Goal: Information Seeking & Learning: Learn about a topic

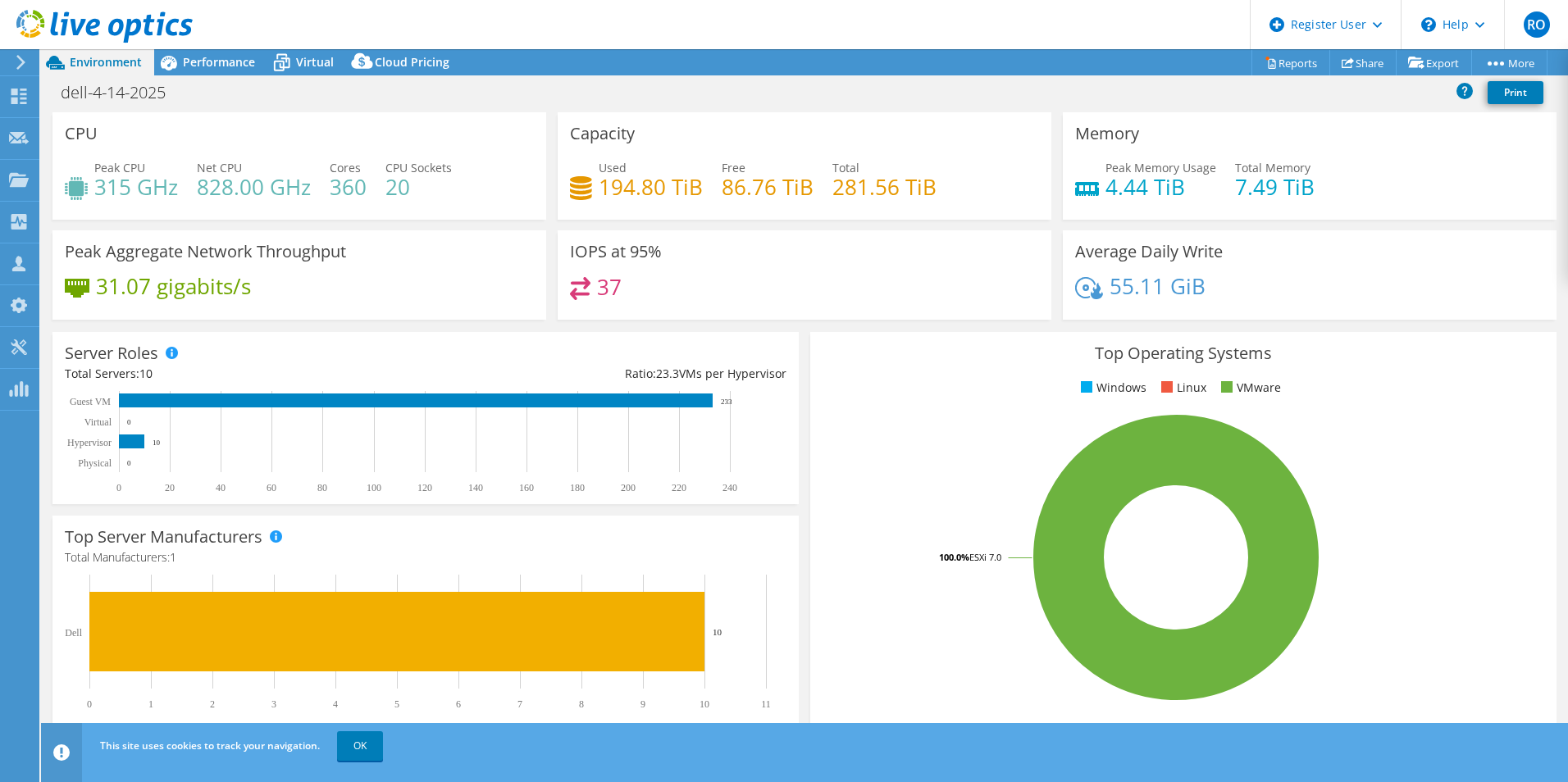
select select "USD"
click at [234, 46] on header "RO Dell User Regina Oda Regina.Oda@dell.com Dell My Profile Log Out \n Help Exp…" at bounding box center [784, 24] width 1568 height 49
click at [235, 58] on span "Performance" at bounding box center [219, 62] width 72 height 15
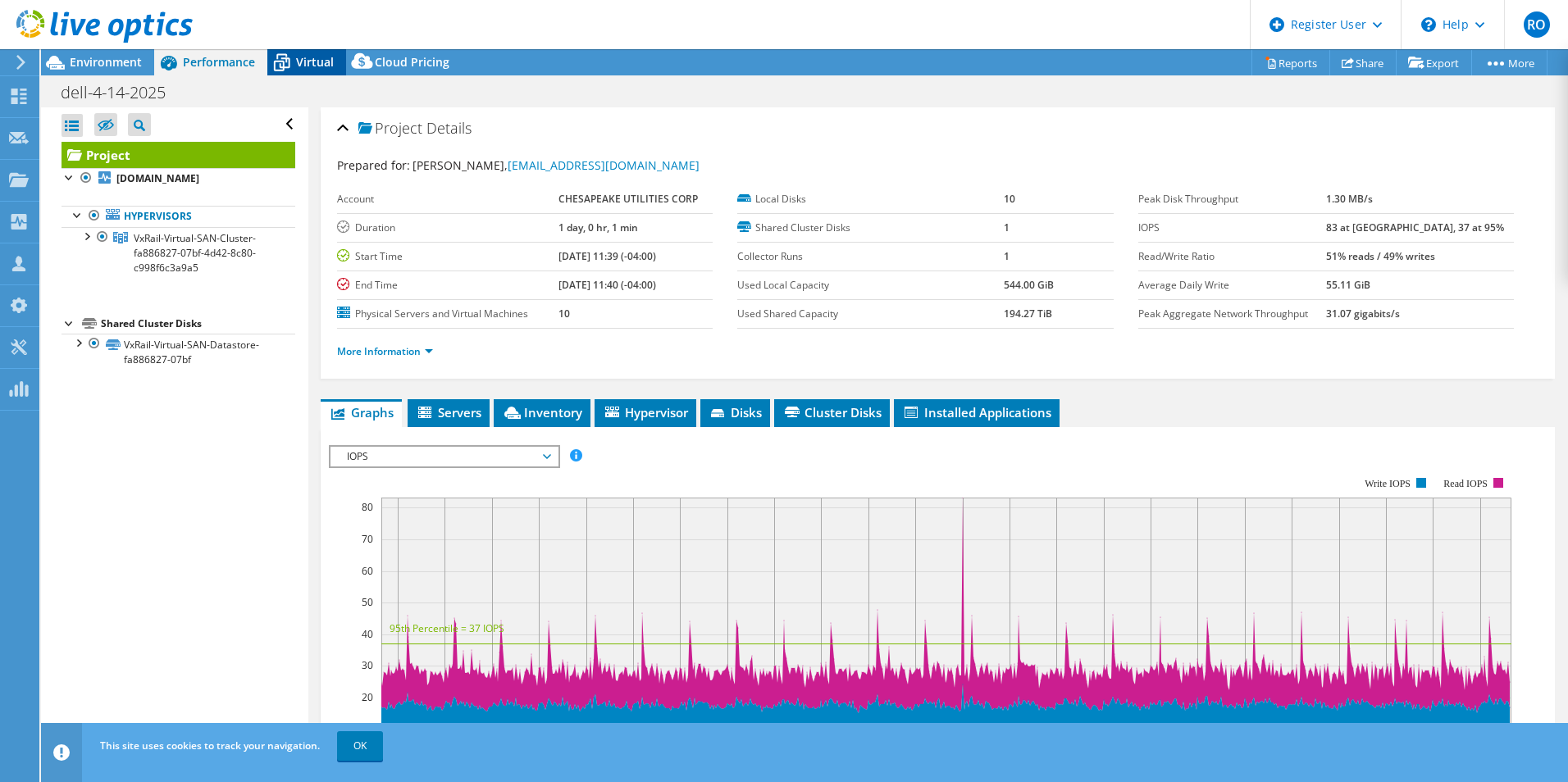
click at [319, 55] on span "Virtual" at bounding box center [314, 62] width 38 height 15
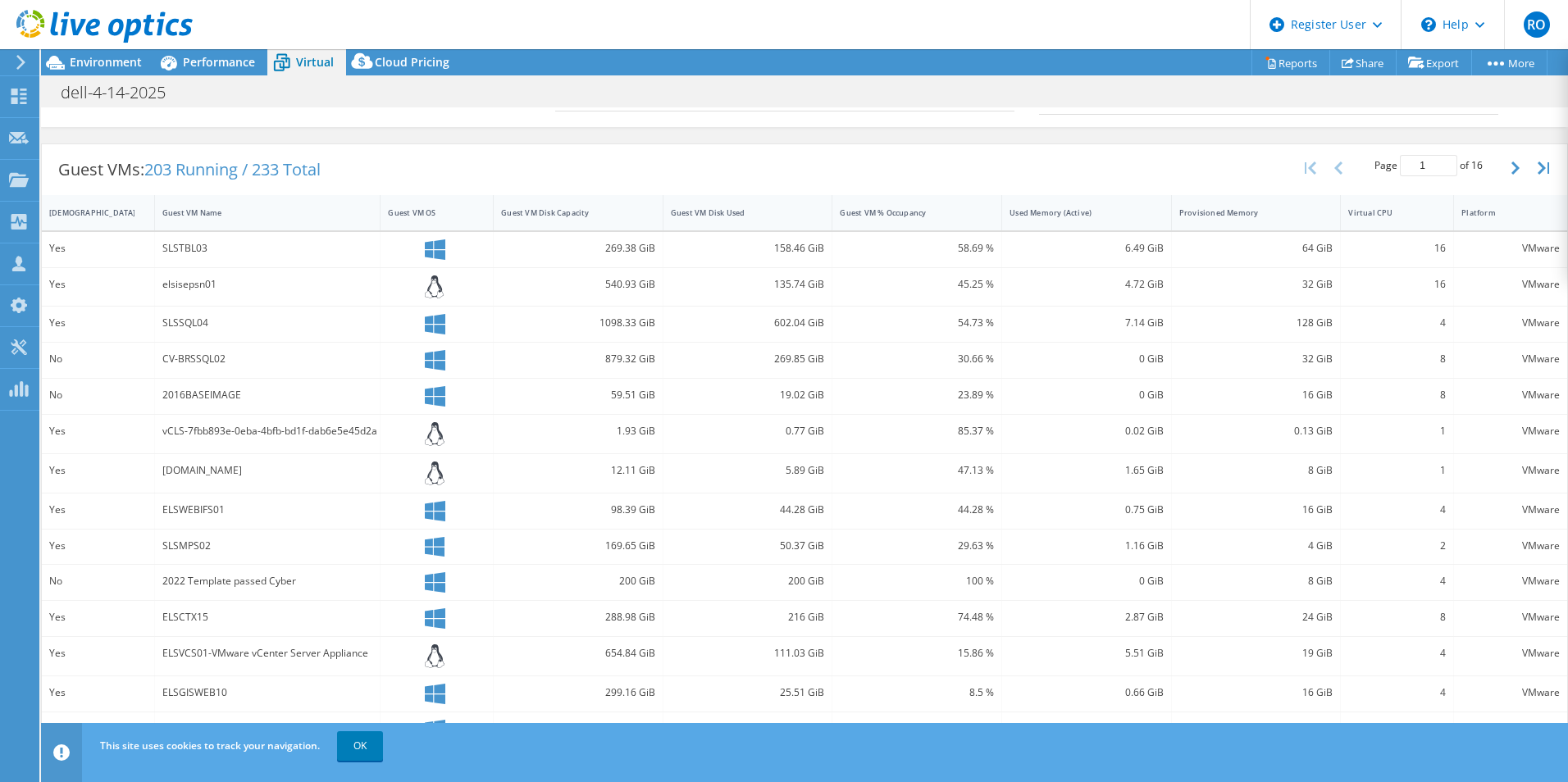
scroll to position [319, 0]
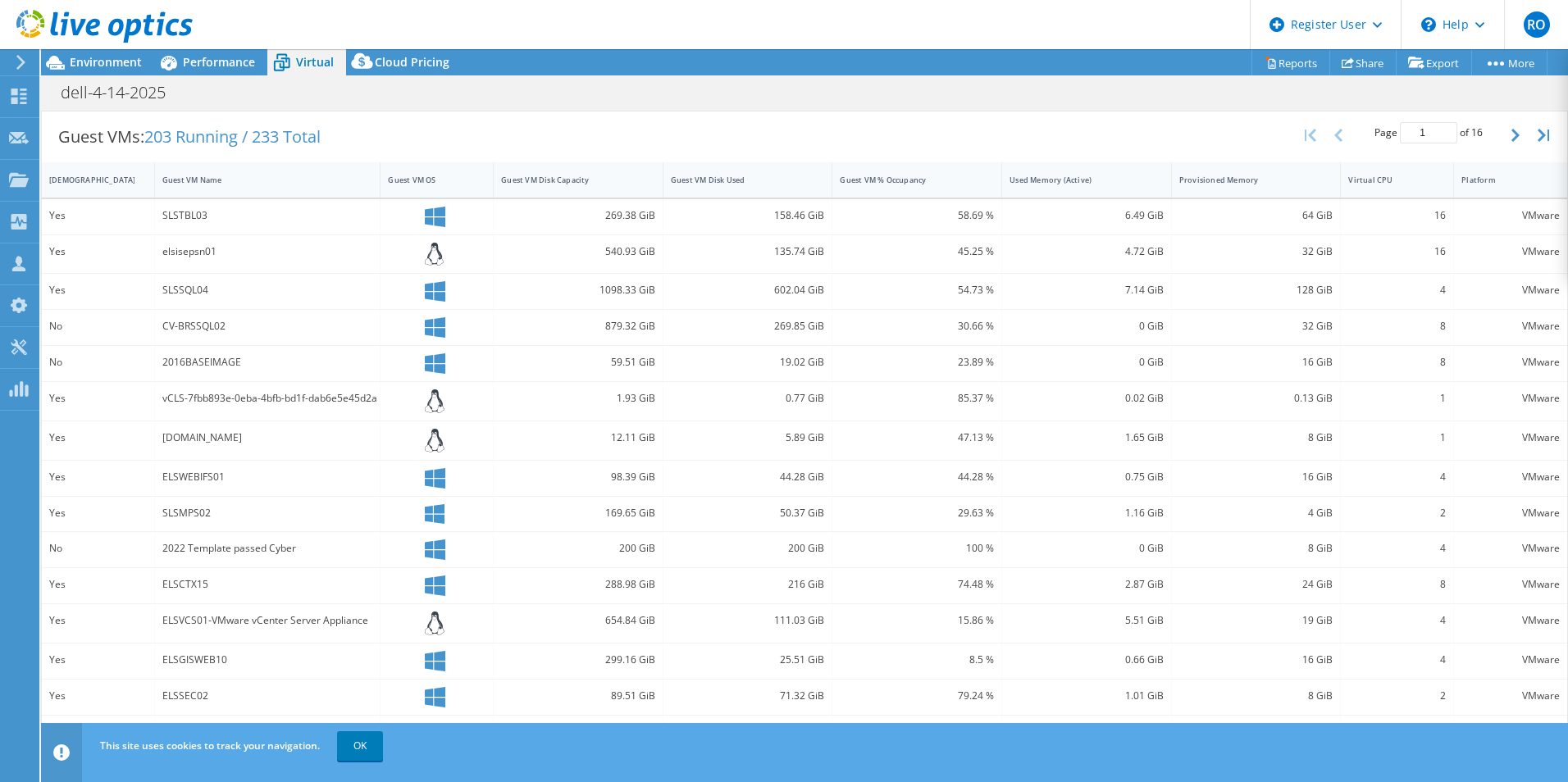
click at [600, 197] on div "IsRunning Guest VM Name Guest VM OS Guest VM Disk Capacity Guest VM Disk Used G…" at bounding box center [805, 181] width 1526 height 37
click at [607, 185] on div "Guest VM Disk Capacity" at bounding box center [568, 179] width 149 height 25
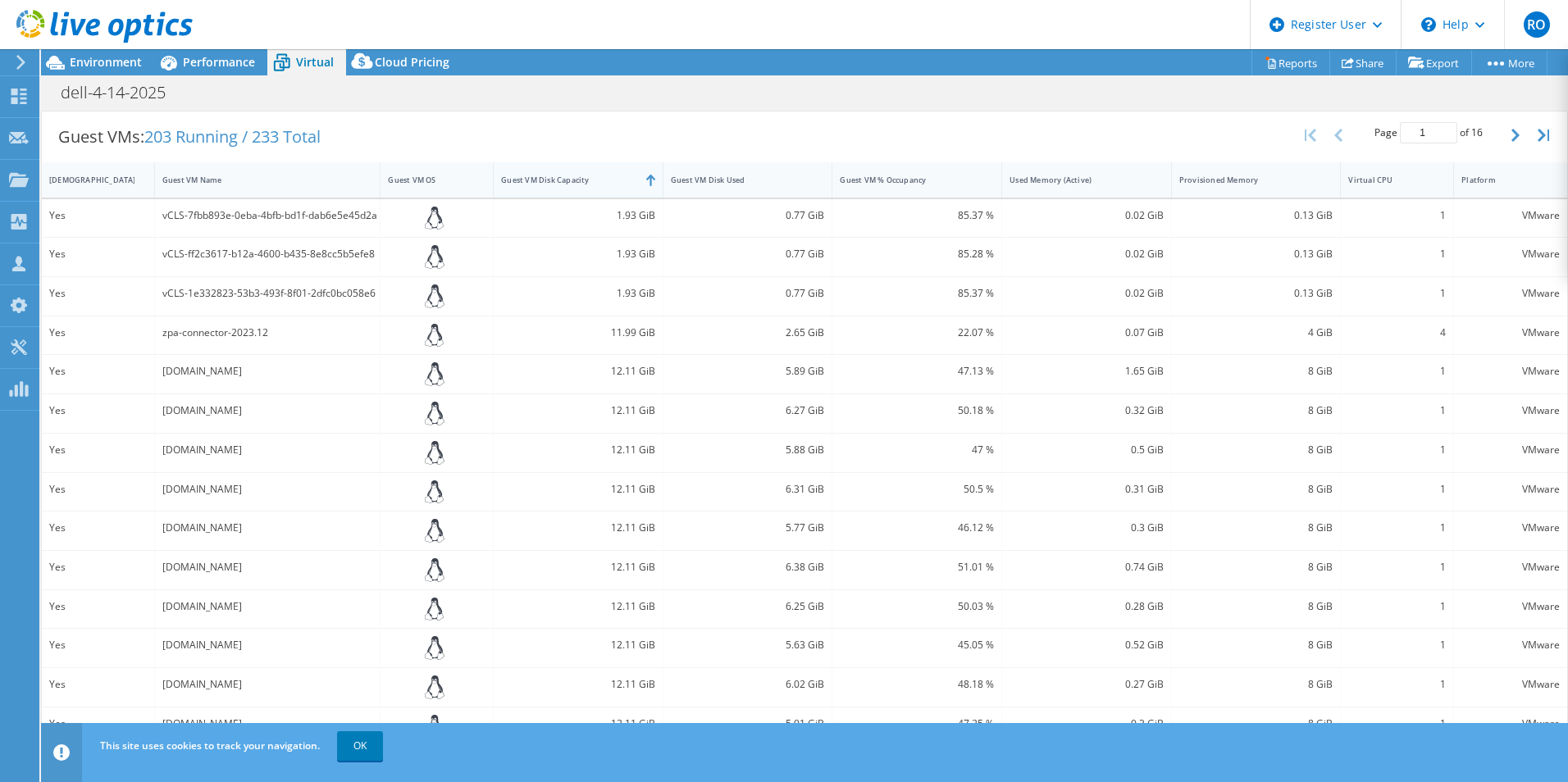
click at [607, 185] on div "Guest VM Disk Capacity" at bounding box center [568, 179] width 149 height 25
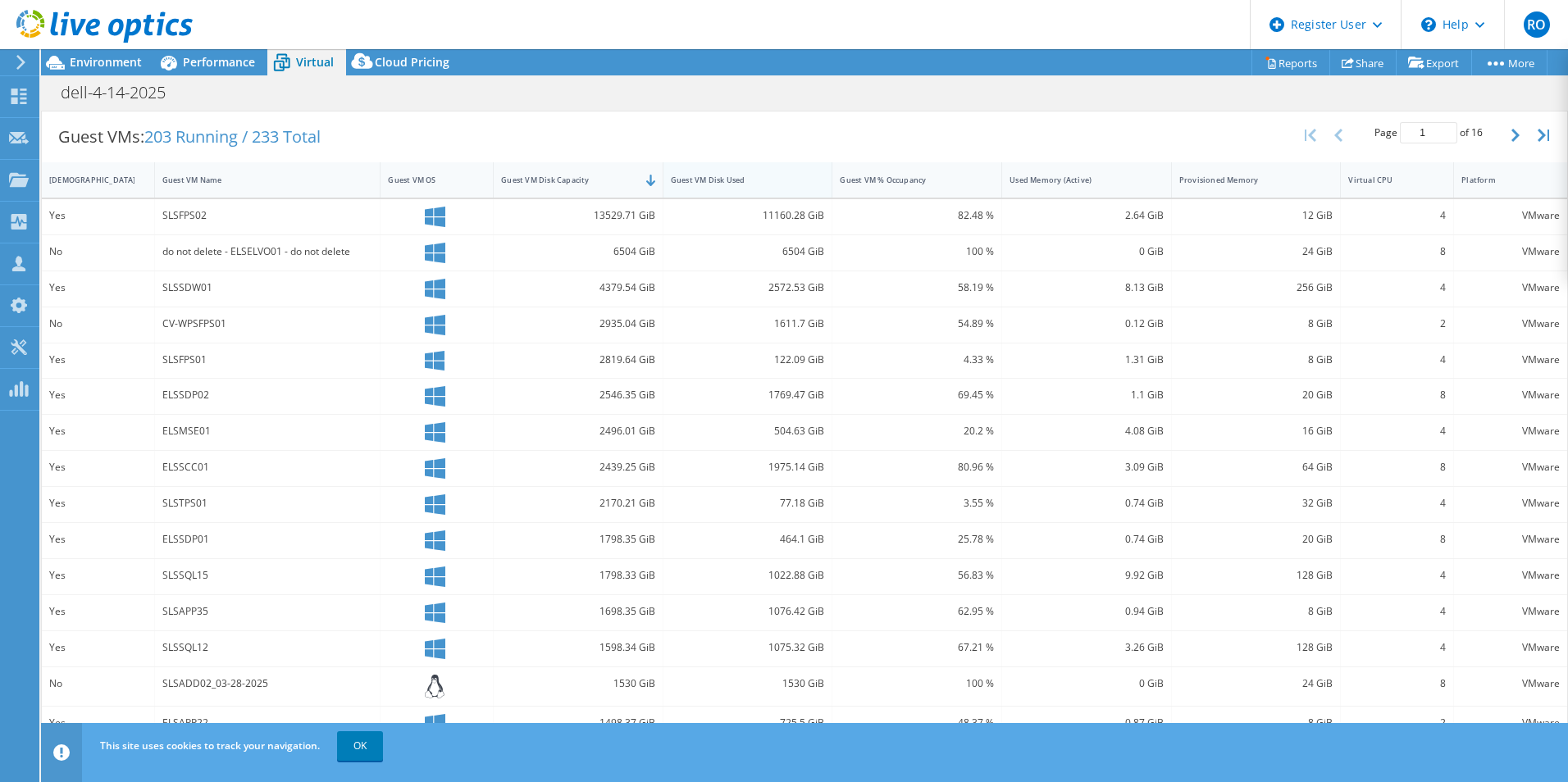
click at [683, 187] on div "Guest VM Disk Used" at bounding box center [738, 179] width 149 height 25
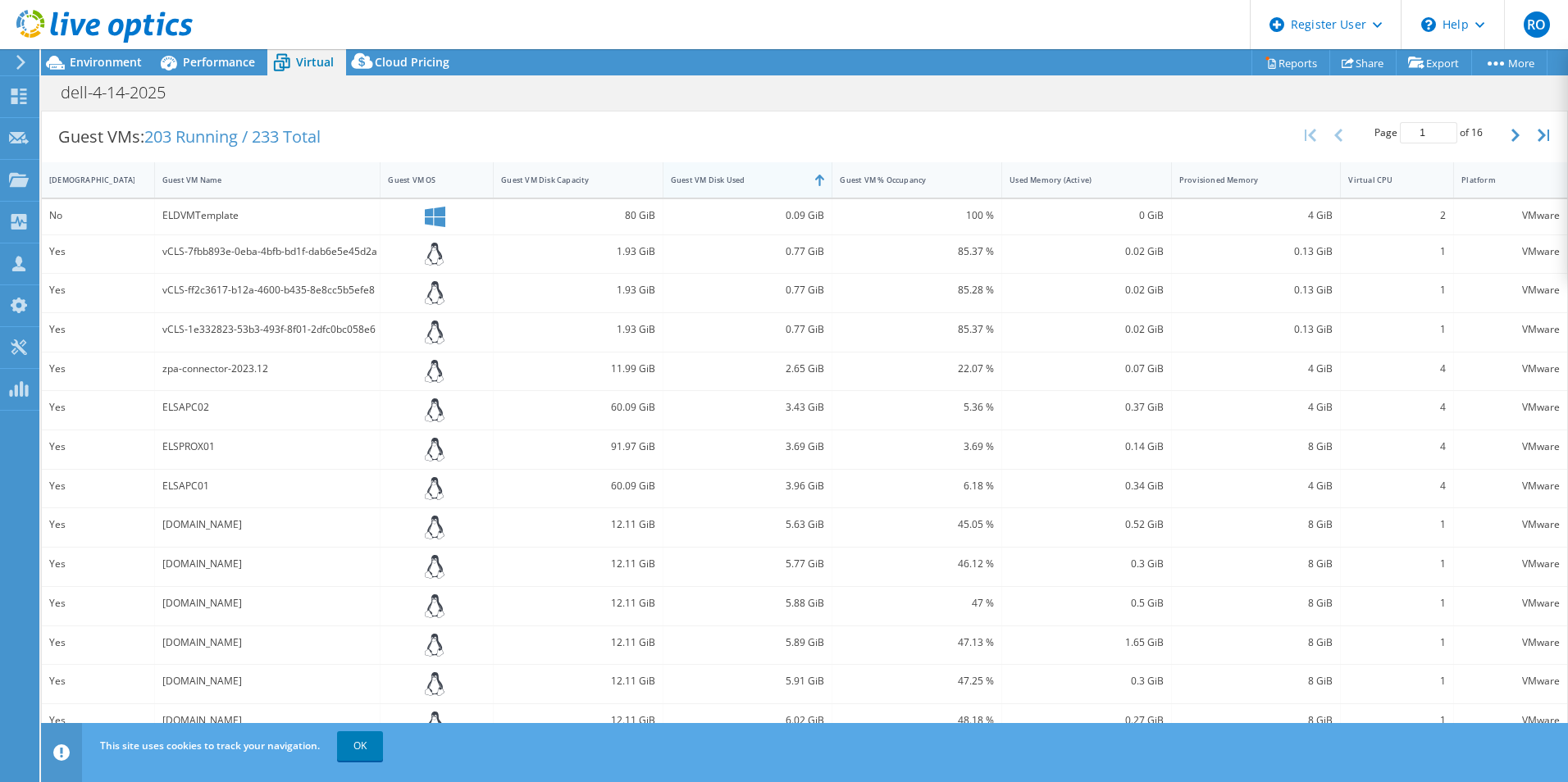
click at [683, 187] on div "Guest VM Disk Used" at bounding box center [738, 179] width 149 height 25
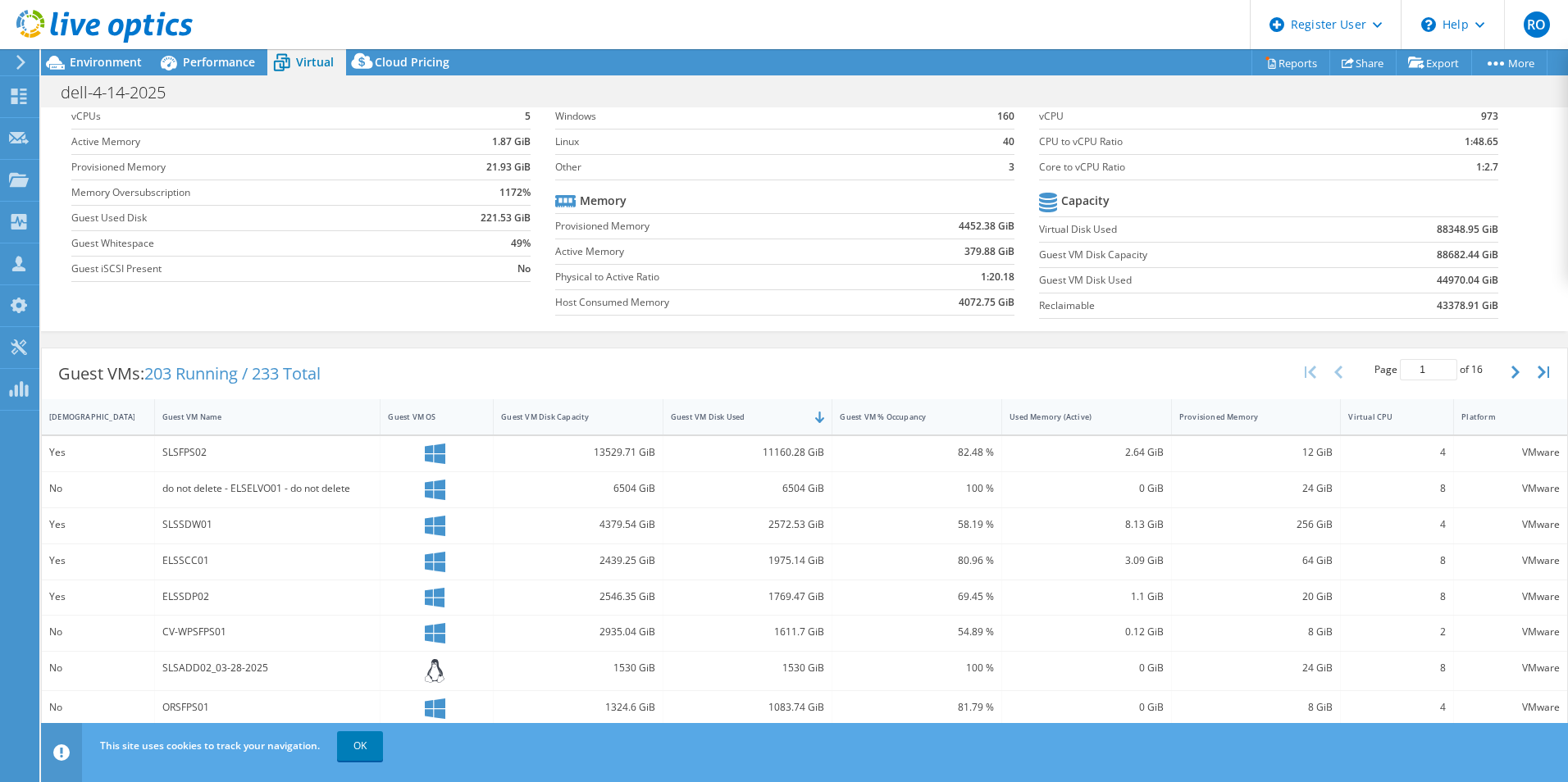
scroll to position [0, 0]
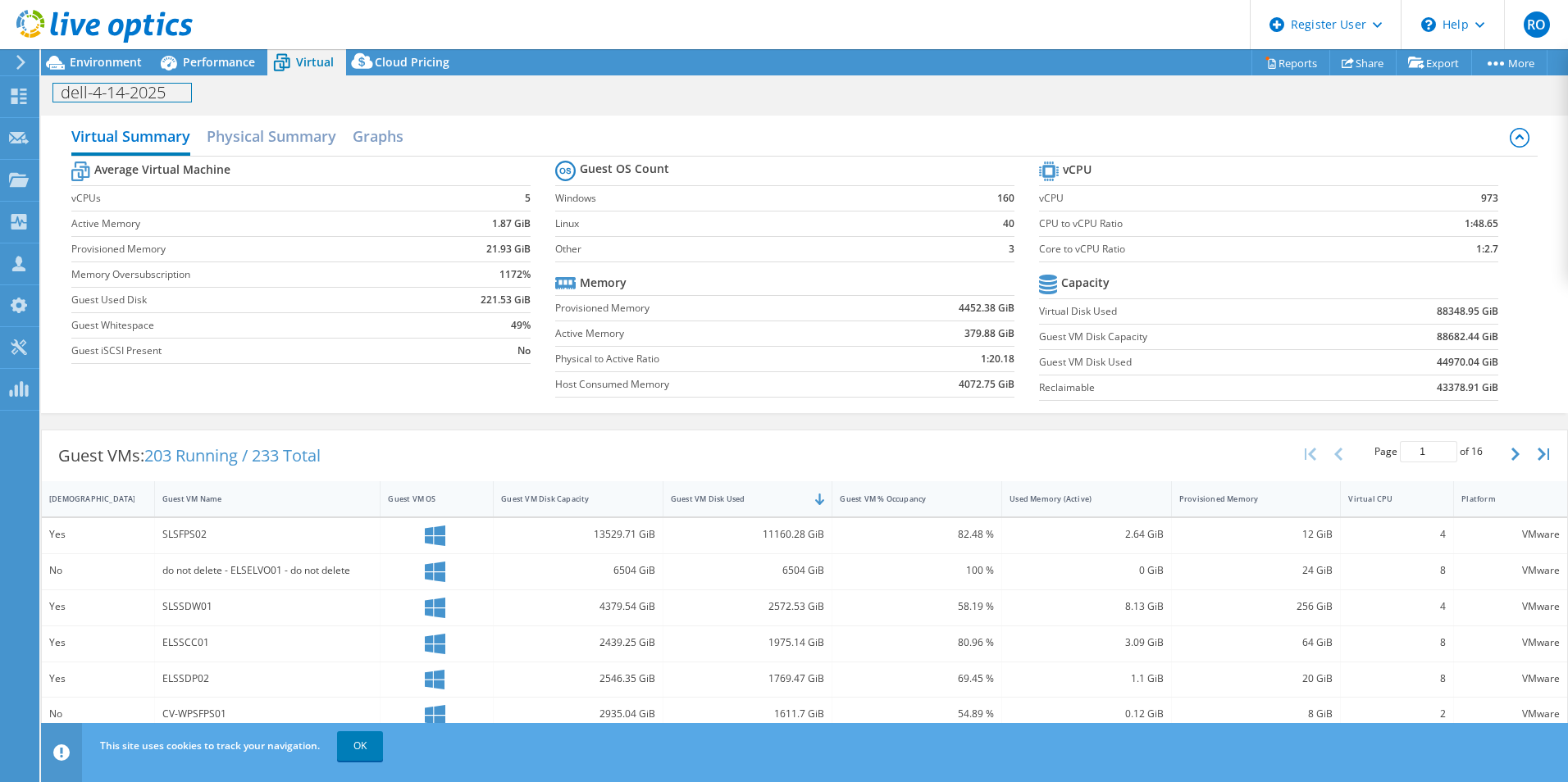
click at [92, 76] on div "dell-4-14-2025 Print" at bounding box center [805, 92] width 1528 height 32
click at [83, 61] on span "Environment" at bounding box center [106, 62] width 72 height 15
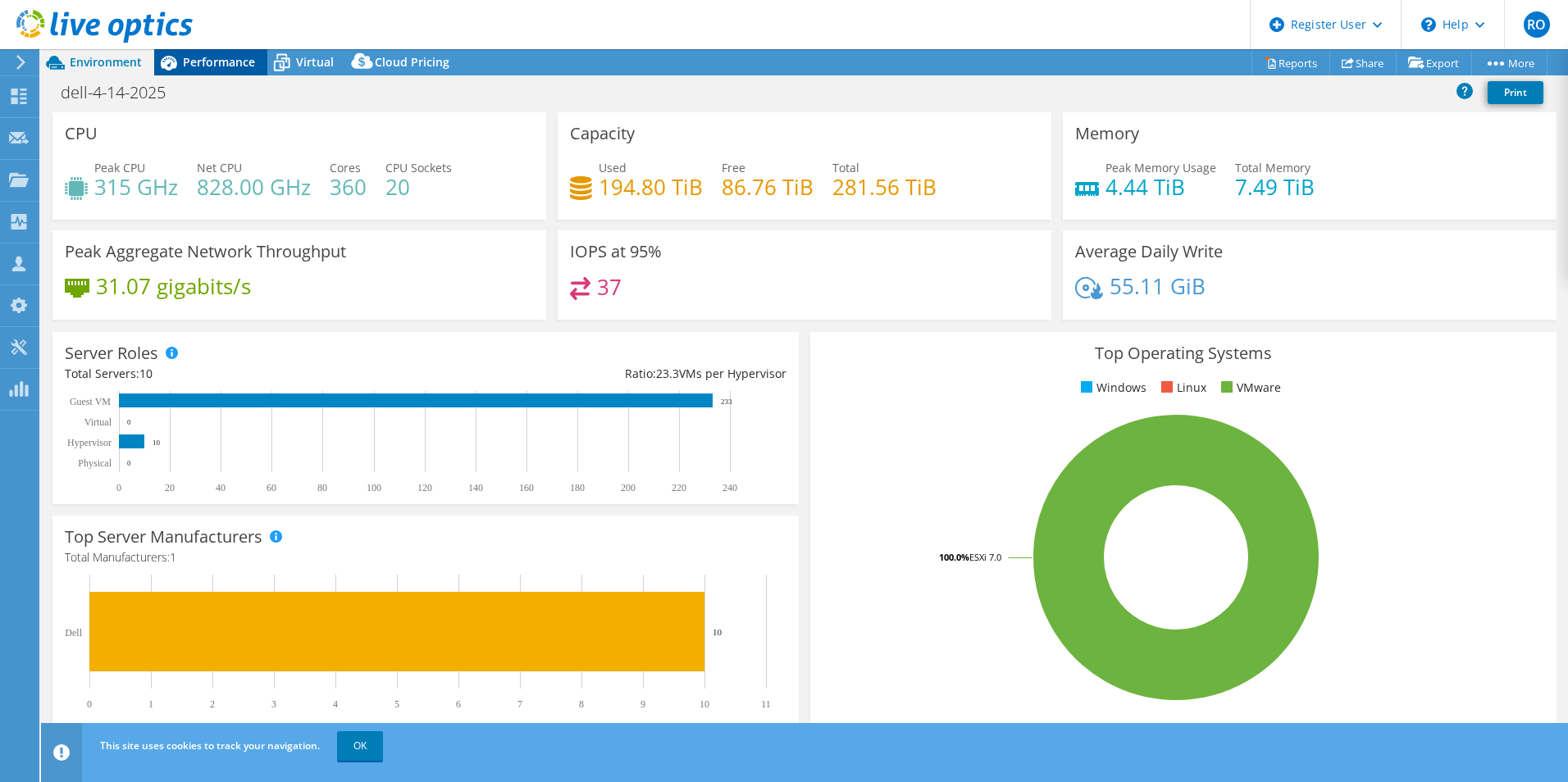
click at [248, 61] on span "Performance" at bounding box center [219, 62] width 72 height 15
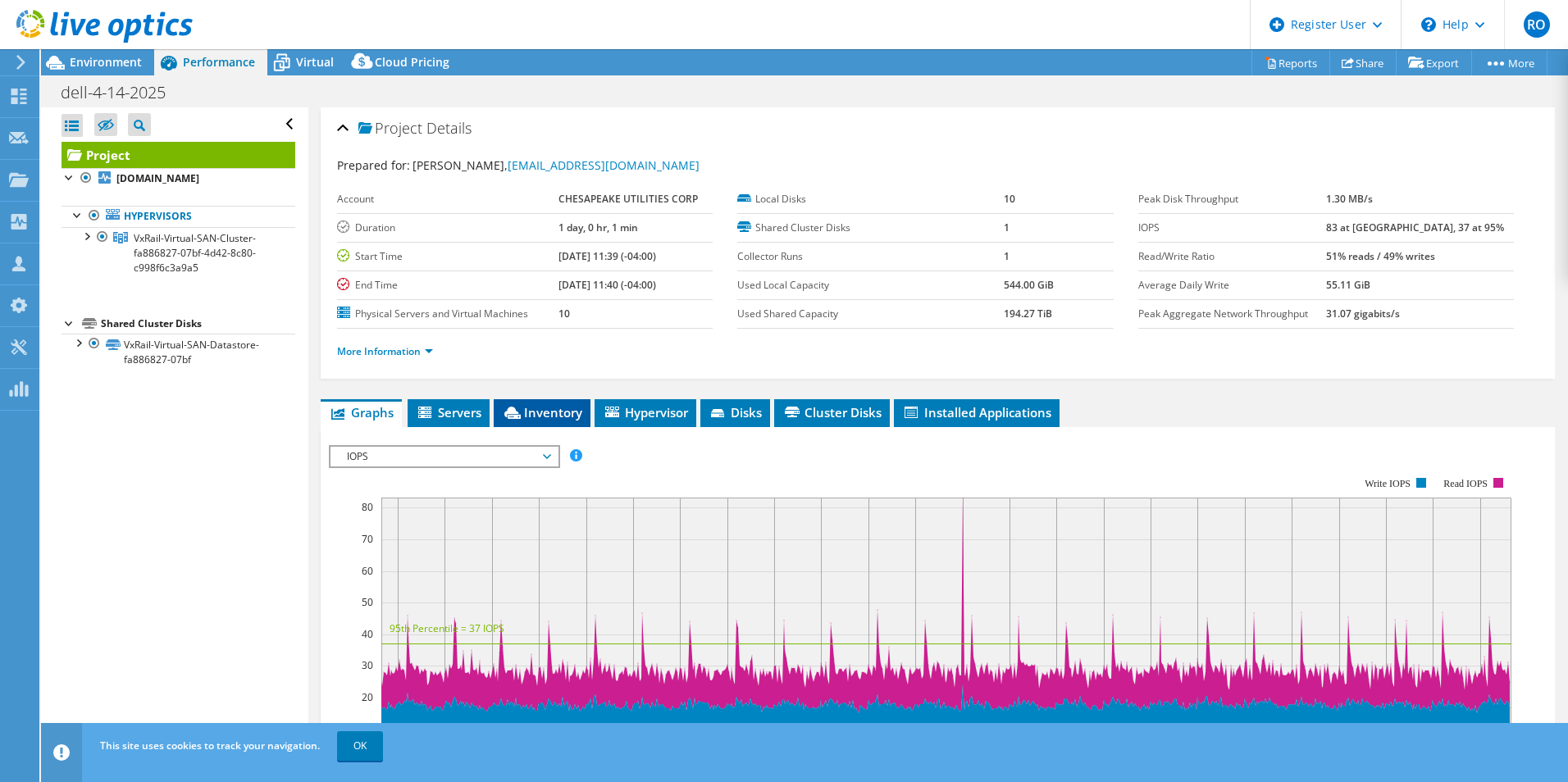
click at [559, 399] on li "Inventory" at bounding box center [542, 413] width 97 height 28
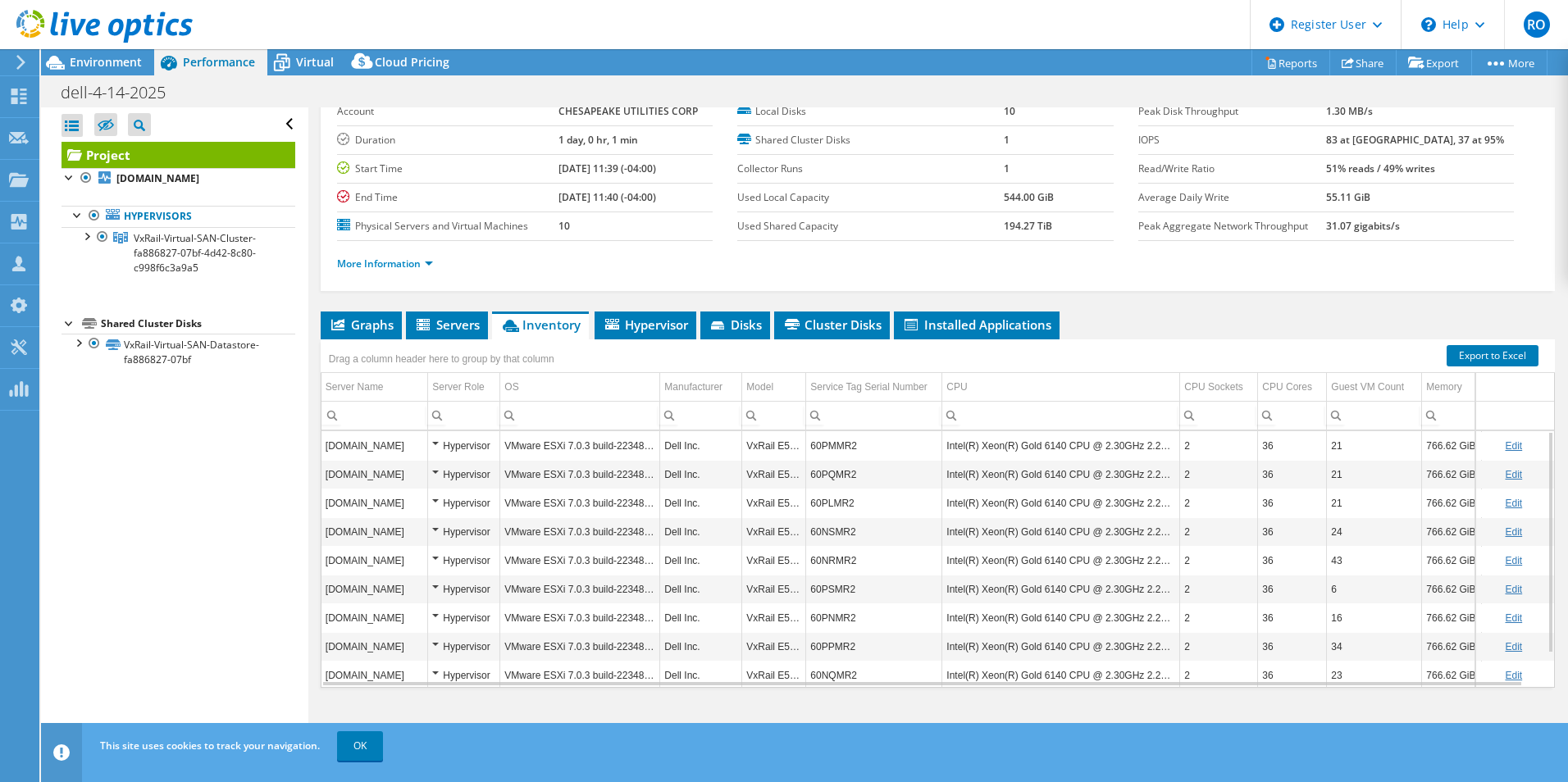
scroll to position [39, 0]
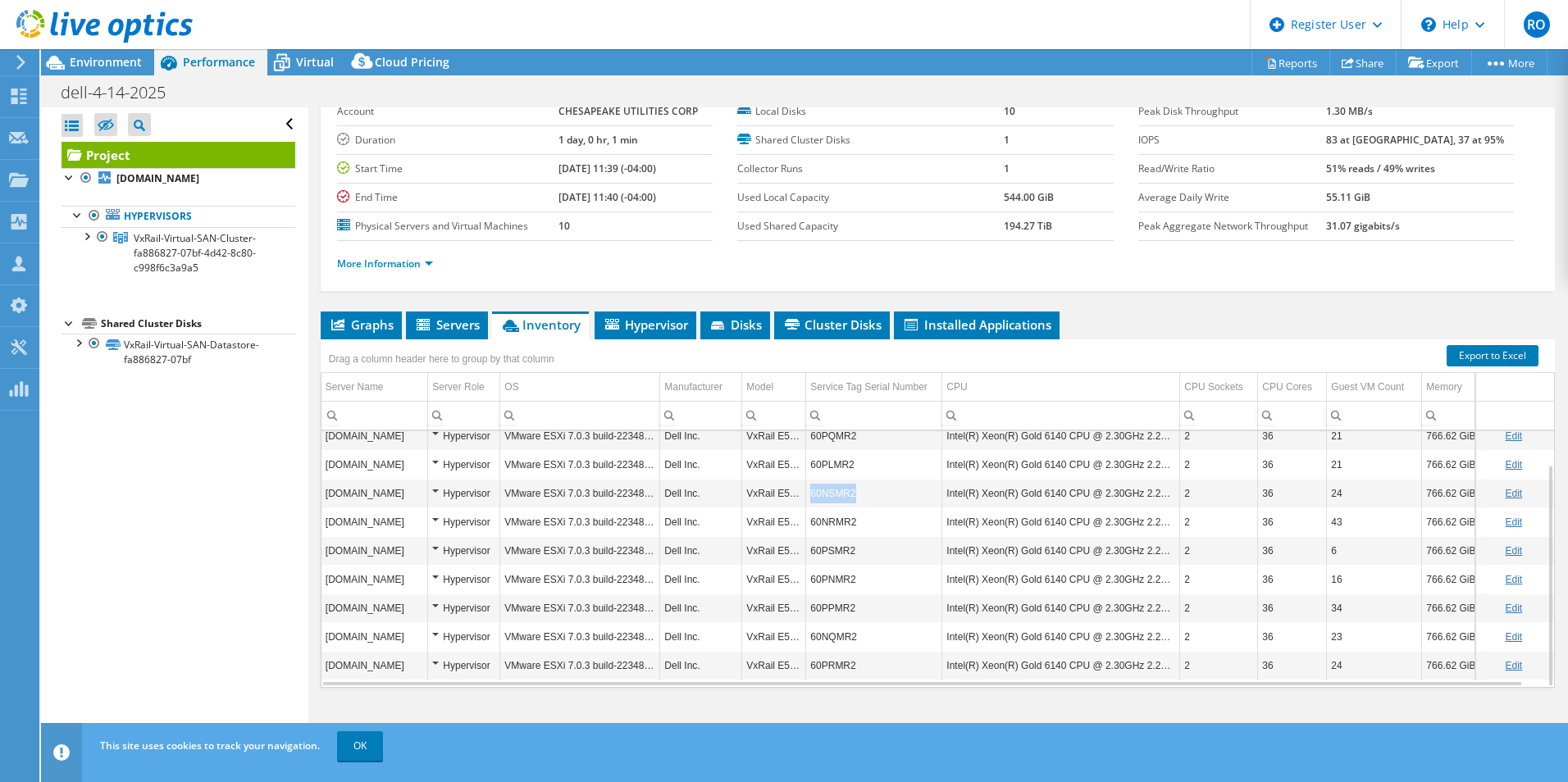
drag, startPoint x: 863, startPoint y: 491, endPoint x: 809, endPoint y: 493, distance: 54.0
click at [809, 493] on td "60NSMR2" at bounding box center [874, 493] width 137 height 29
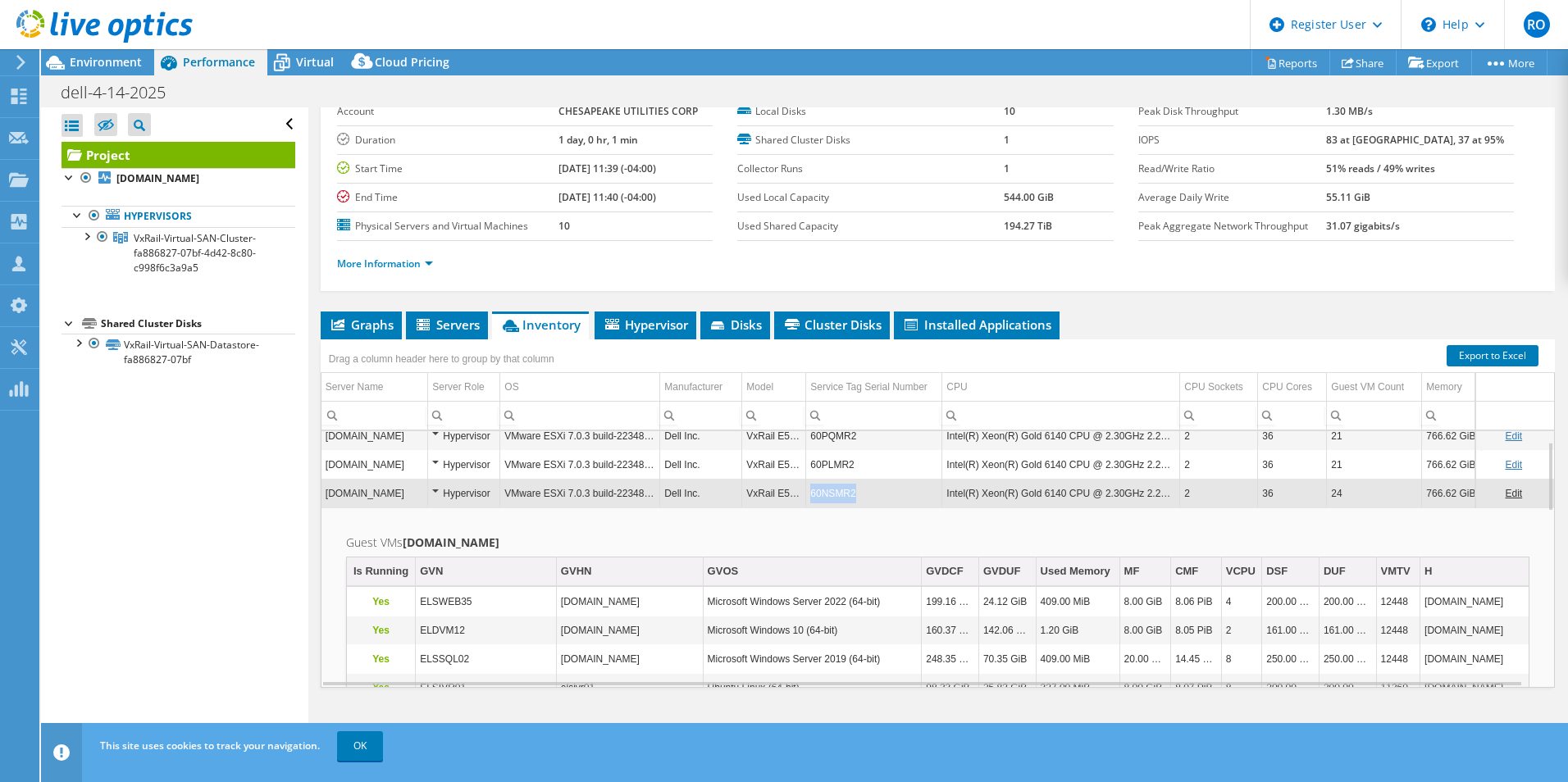
copy td "60NSMR2"
drag, startPoint x: 857, startPoint y: 497, endPoint x: 811, endPoint y: 492, distance: 46.3
click at [811, 492] on td "60NSMR2" at bounding box center [874, 493] width 137 height 29
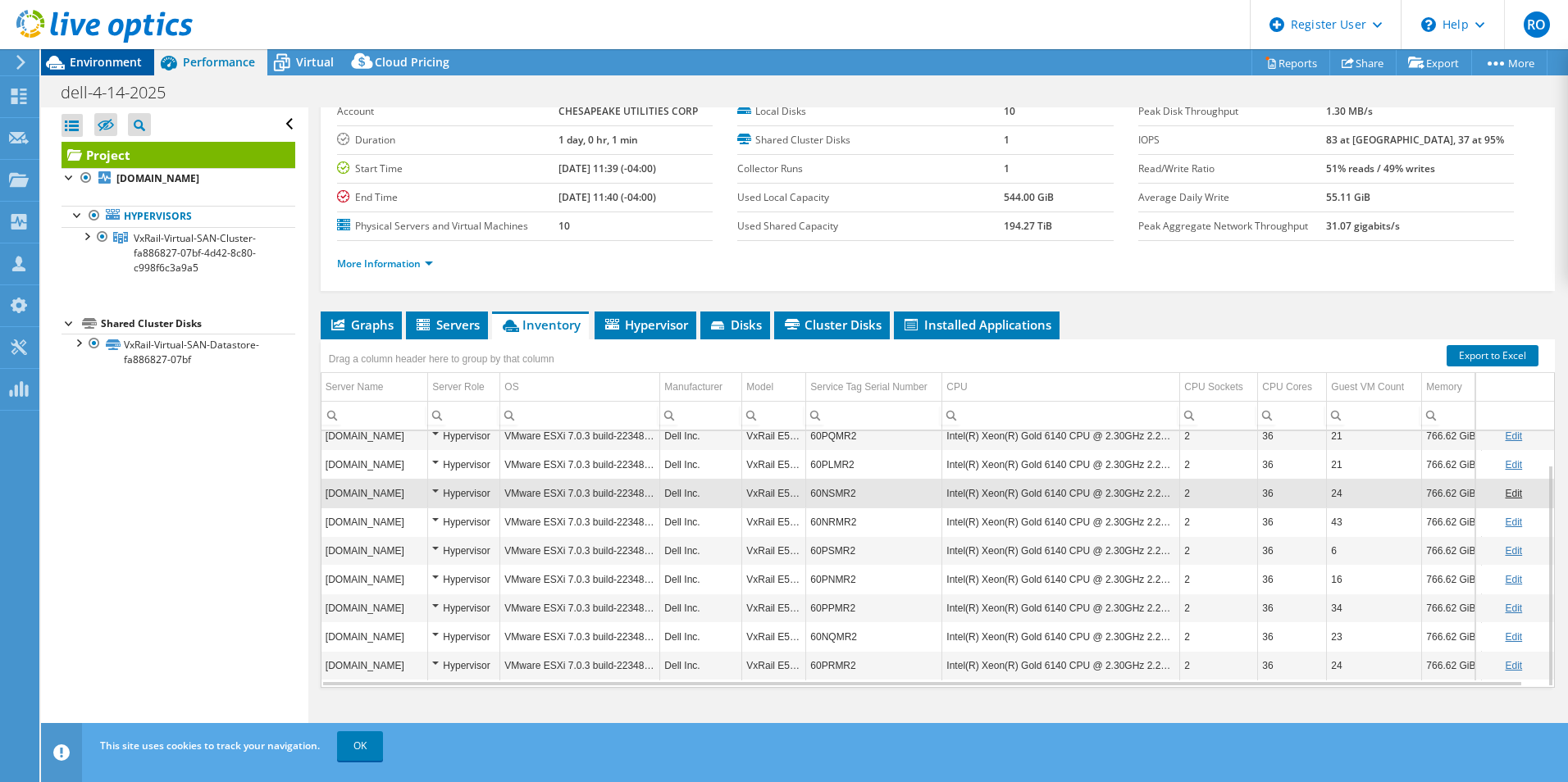
click at [118, 69] on span "Environment" at bounding box center [106, 62] width 72 height 15
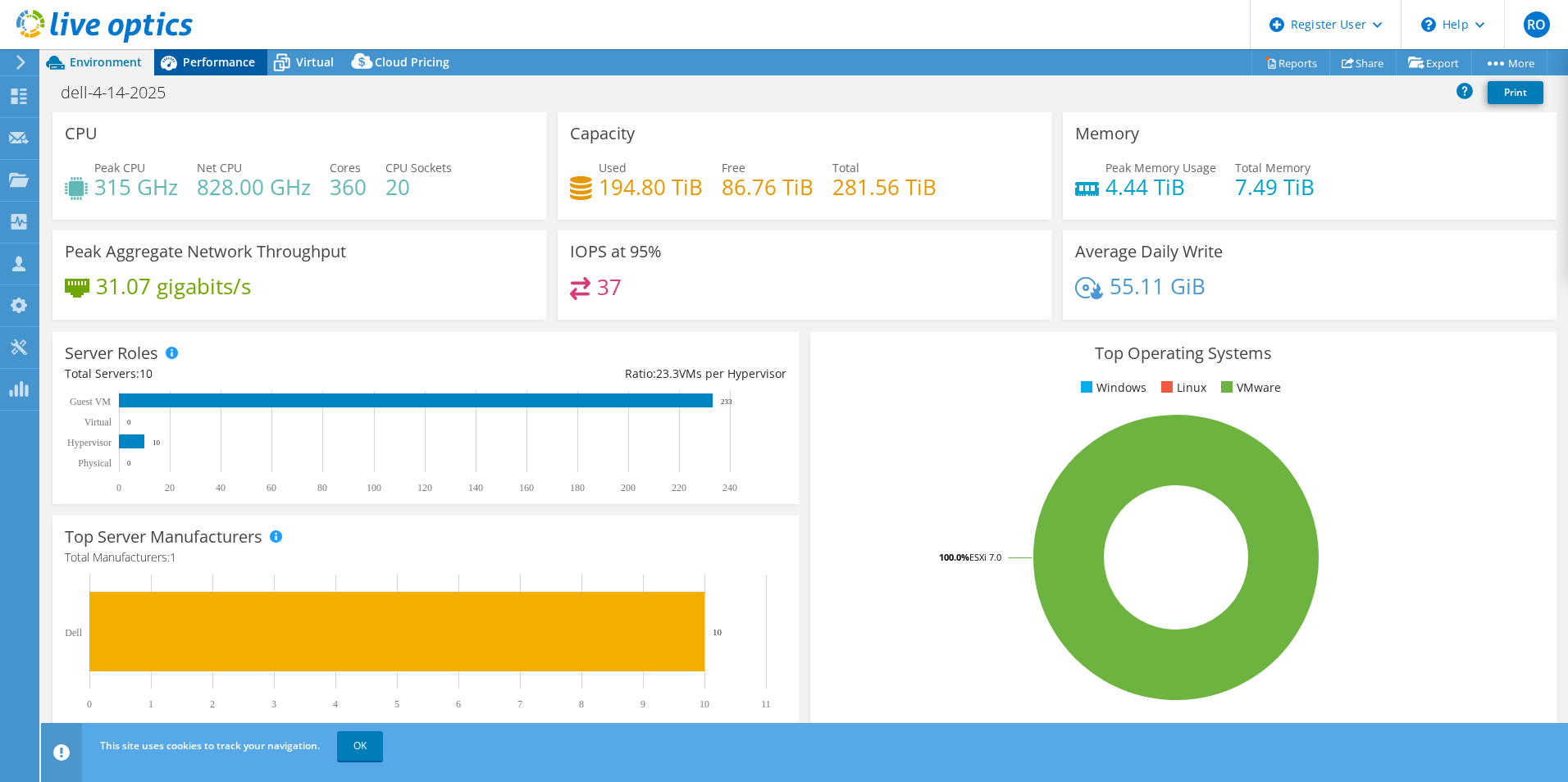
click at [247, 56] on span "Performance" at bounding box center [219, 62] width 72 height 15
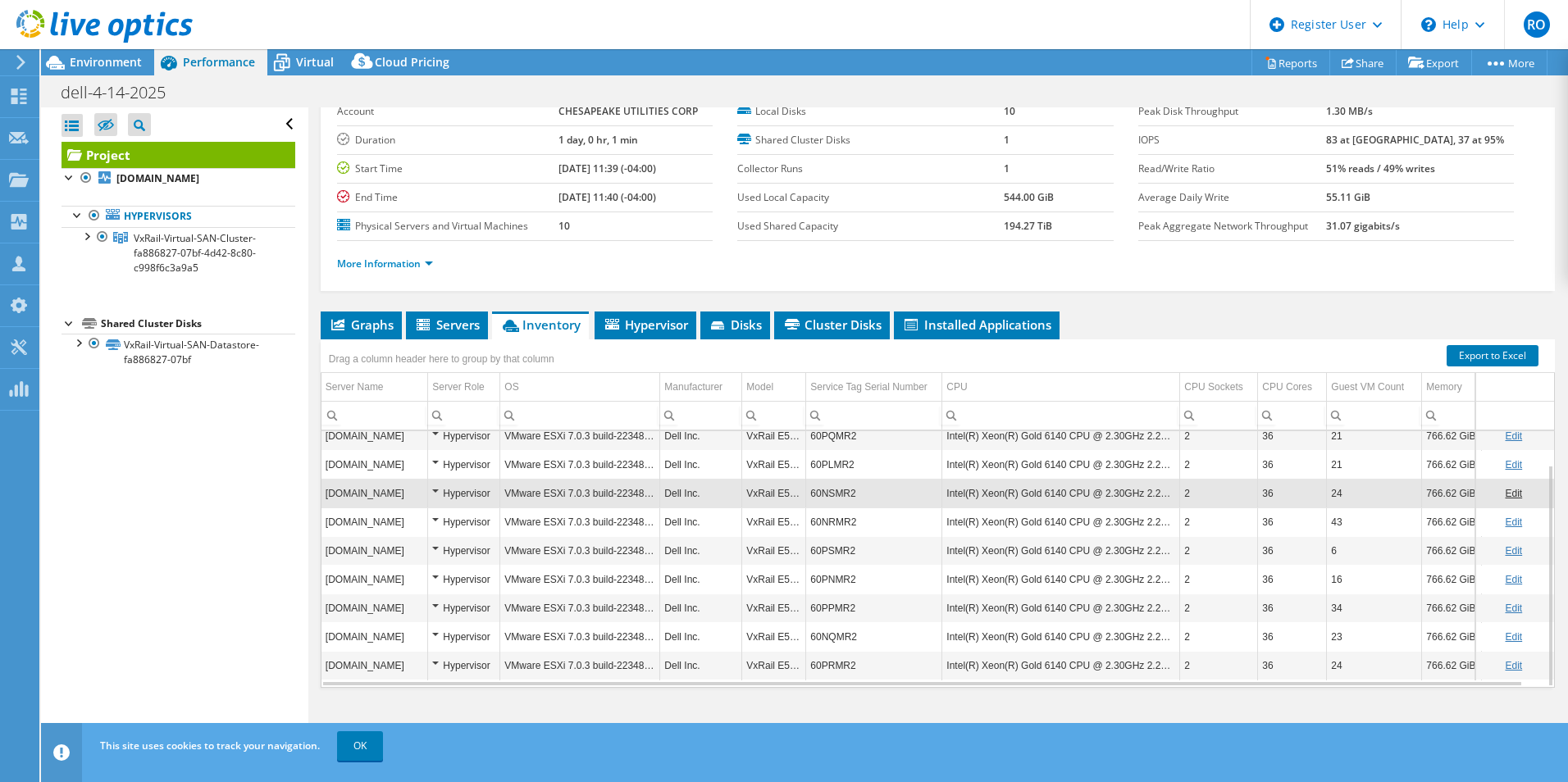
scroll to position [0, 0]
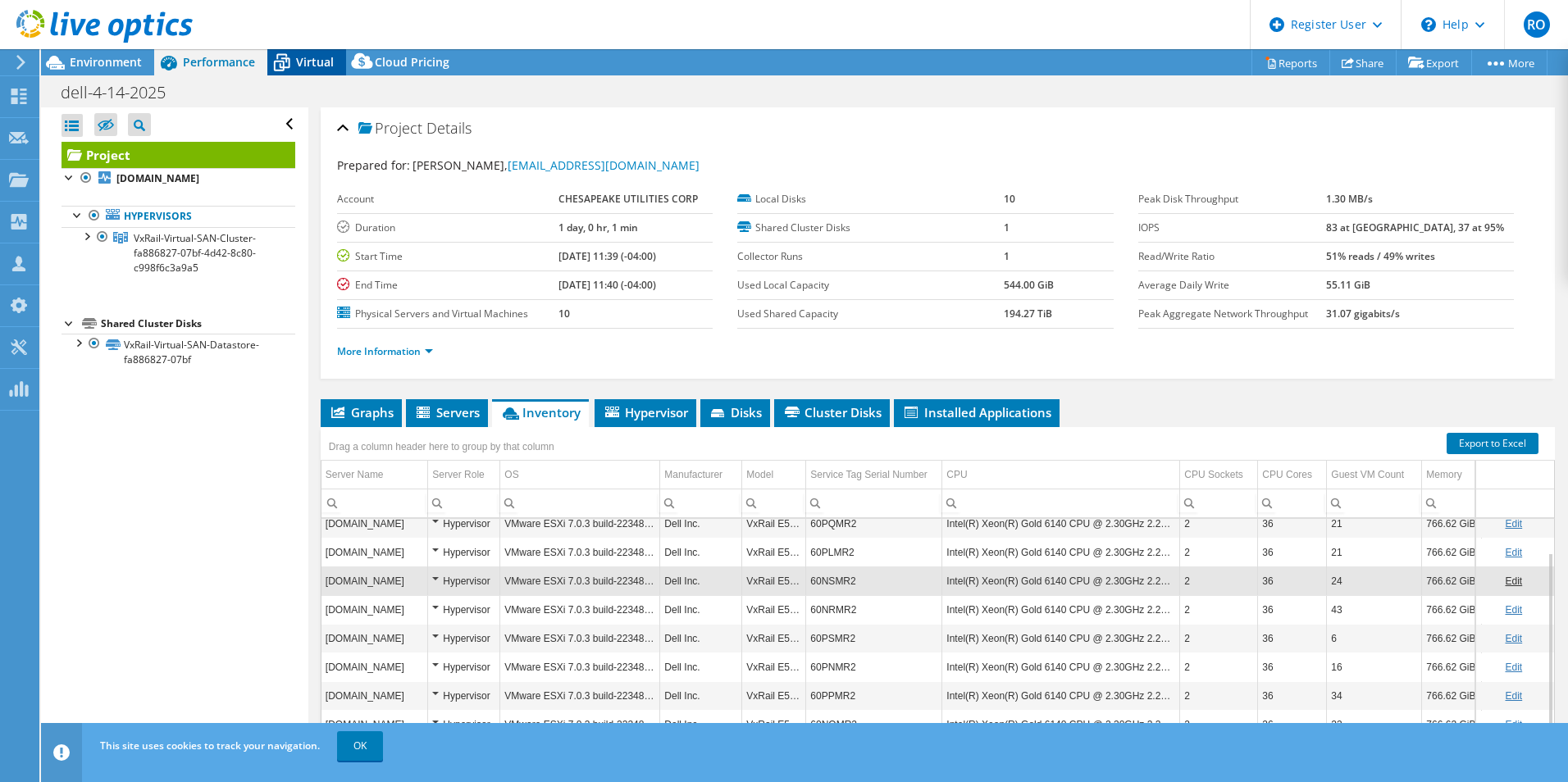
click at [305, 70] on div "Virtual" at bounding box center [306, 62] width 78 height 26
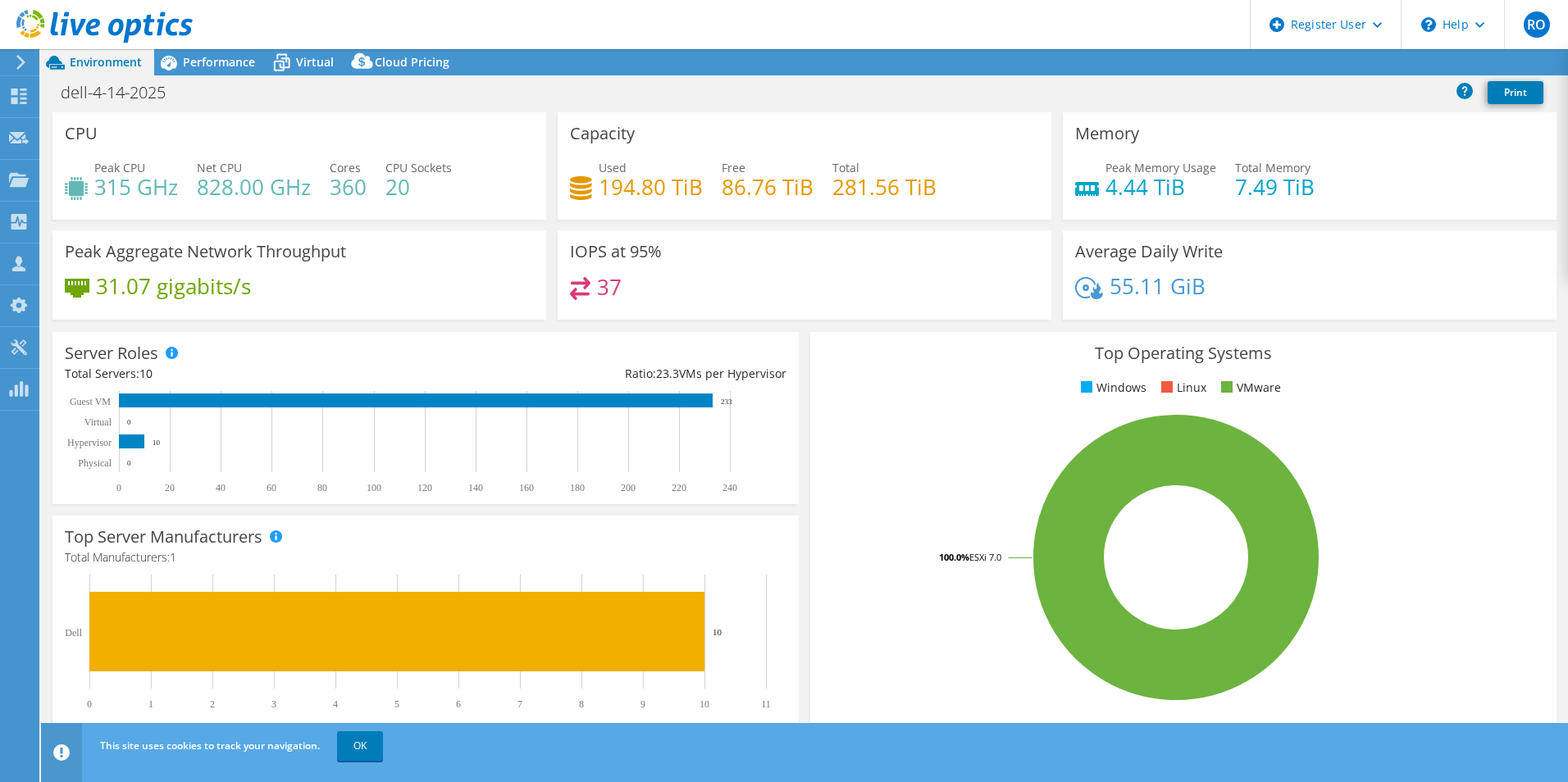
select select "USD"
click at [277, 62] on icon at bounding box center [282, 64] width 16 height 13
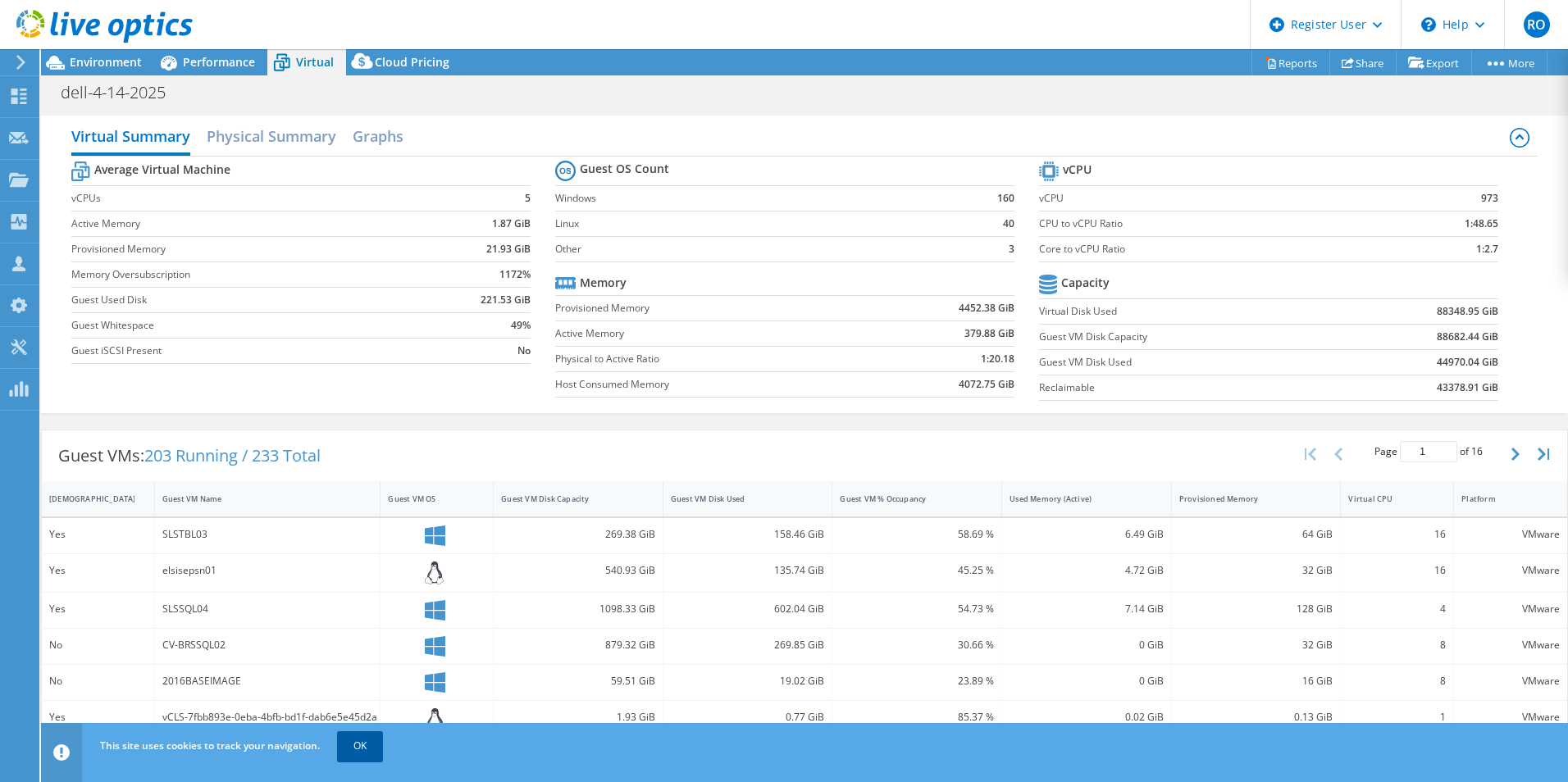
click at [363, 746] on link "OK" at bounding box center [360, 746] width 46 height 29
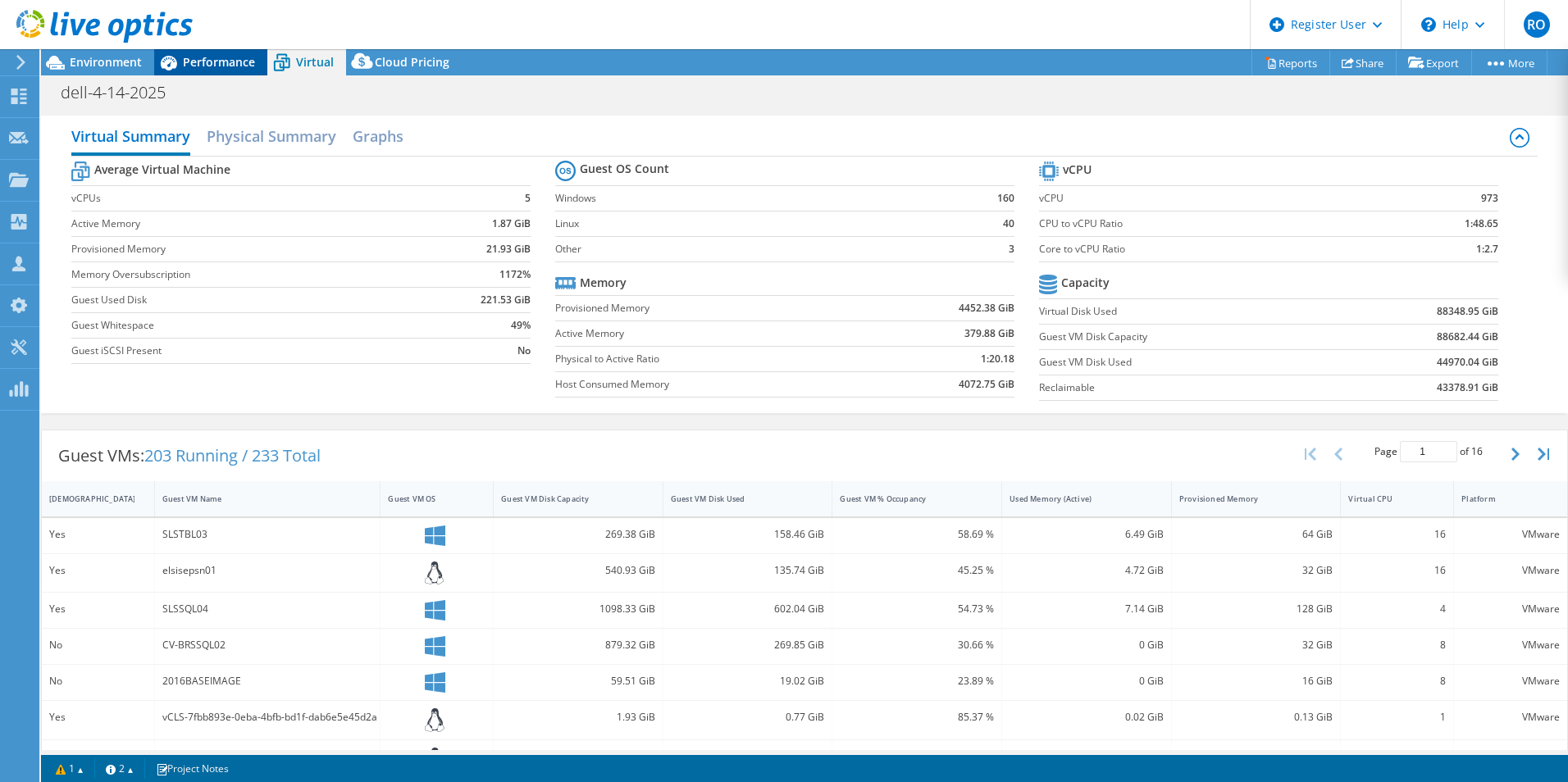
click at [222, 60] on span "Performance" at bounding box center [219, 62] width 72 height 15
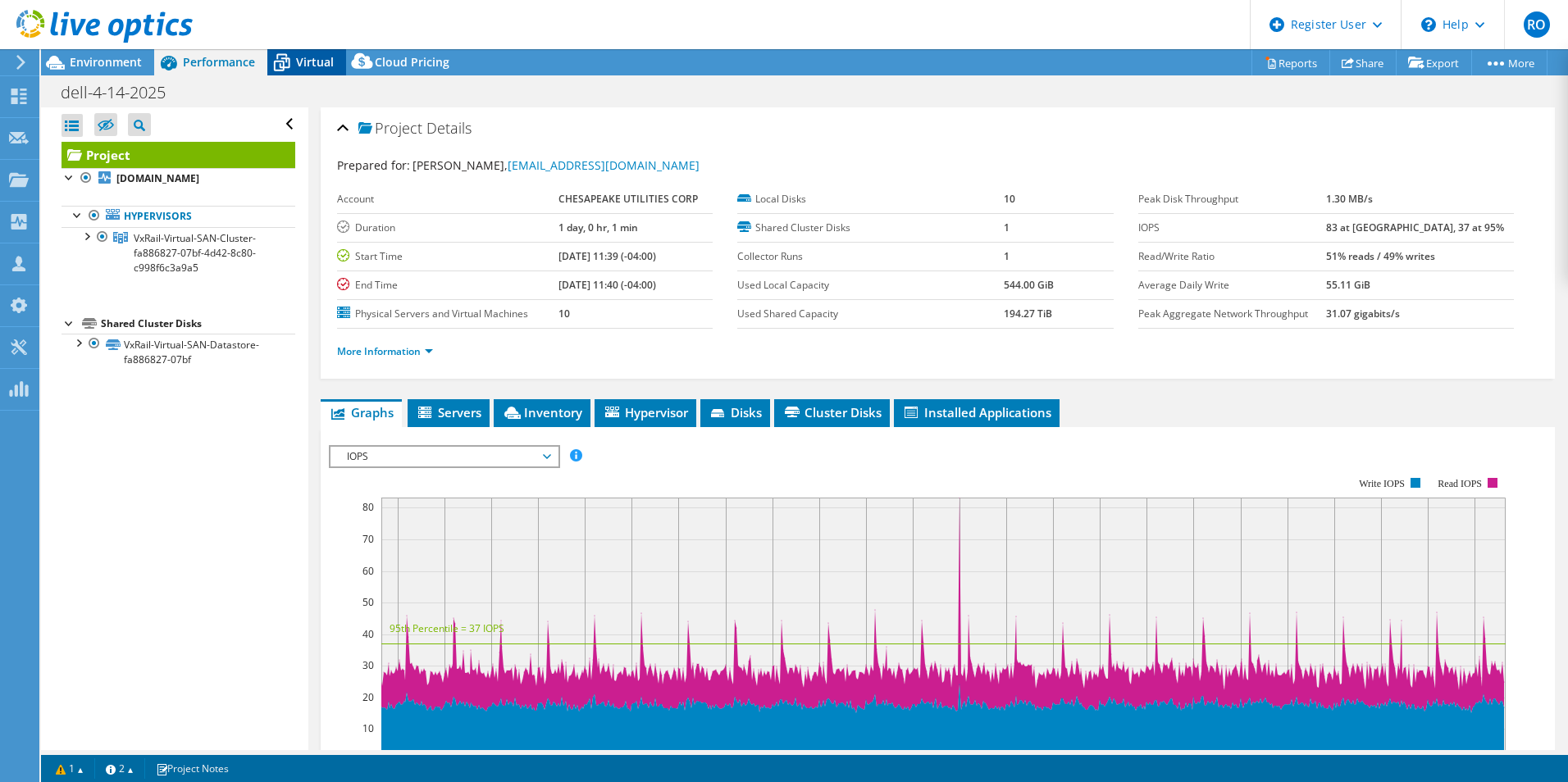
click at [326, 50] on div "Virtual" at bounding box center [306, 62] width 78 height 26
